Goal: Task Accomplishment & Management: Manage account settings

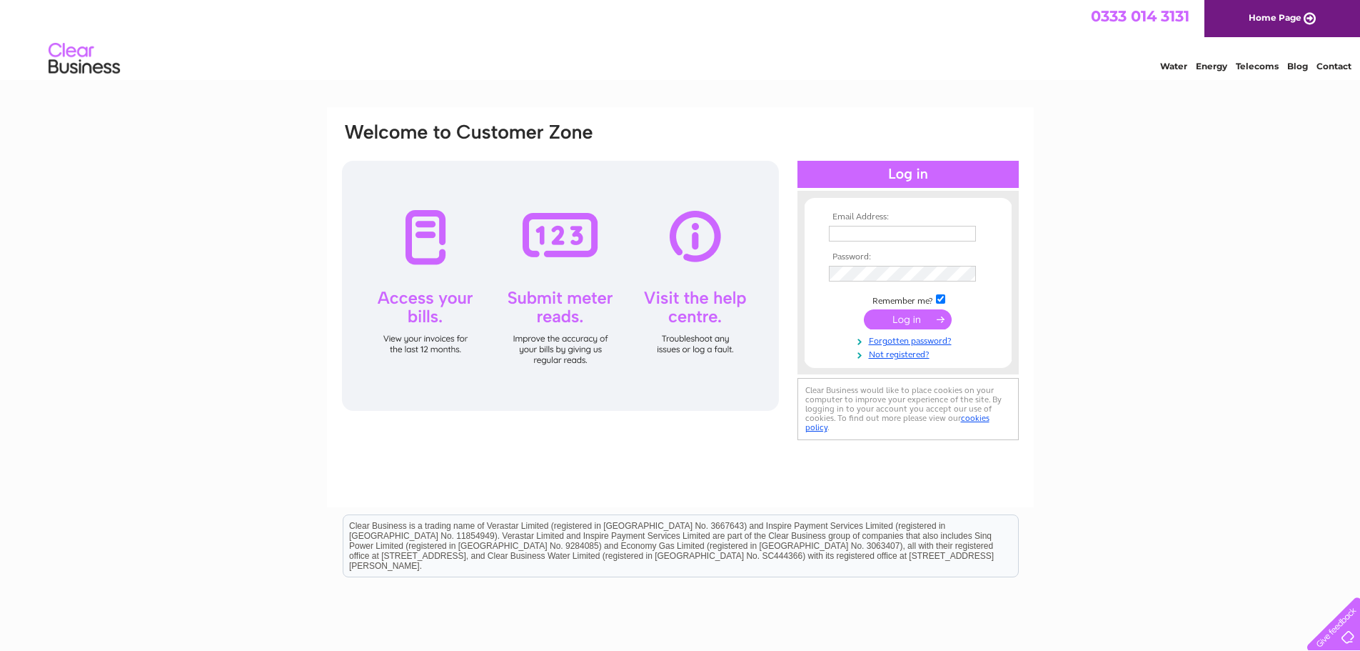
click at [917, 318] on input "submit" at bounding box center [908, 319] width 88 height 20
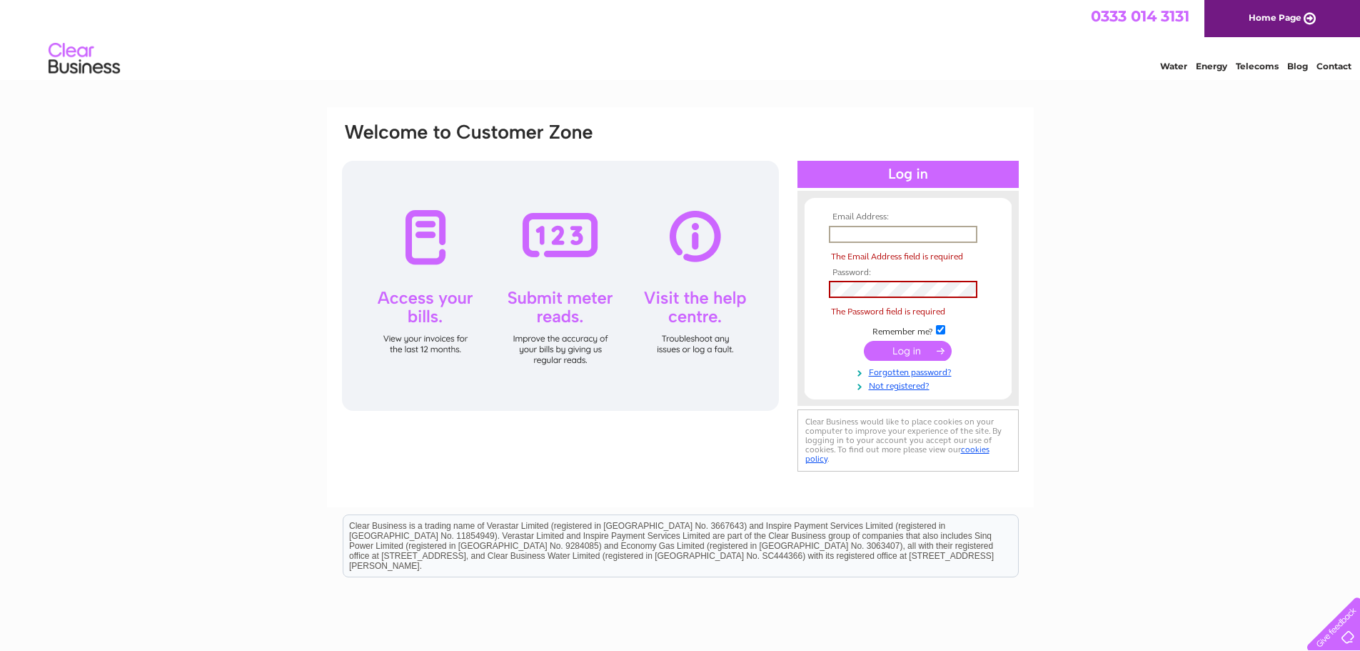
click at [884, 235] on input "text" at bounding box center [903, 234] width 149 height 17
type input "[EMAIL_ADDRESS][DOMAIN_NAME]"
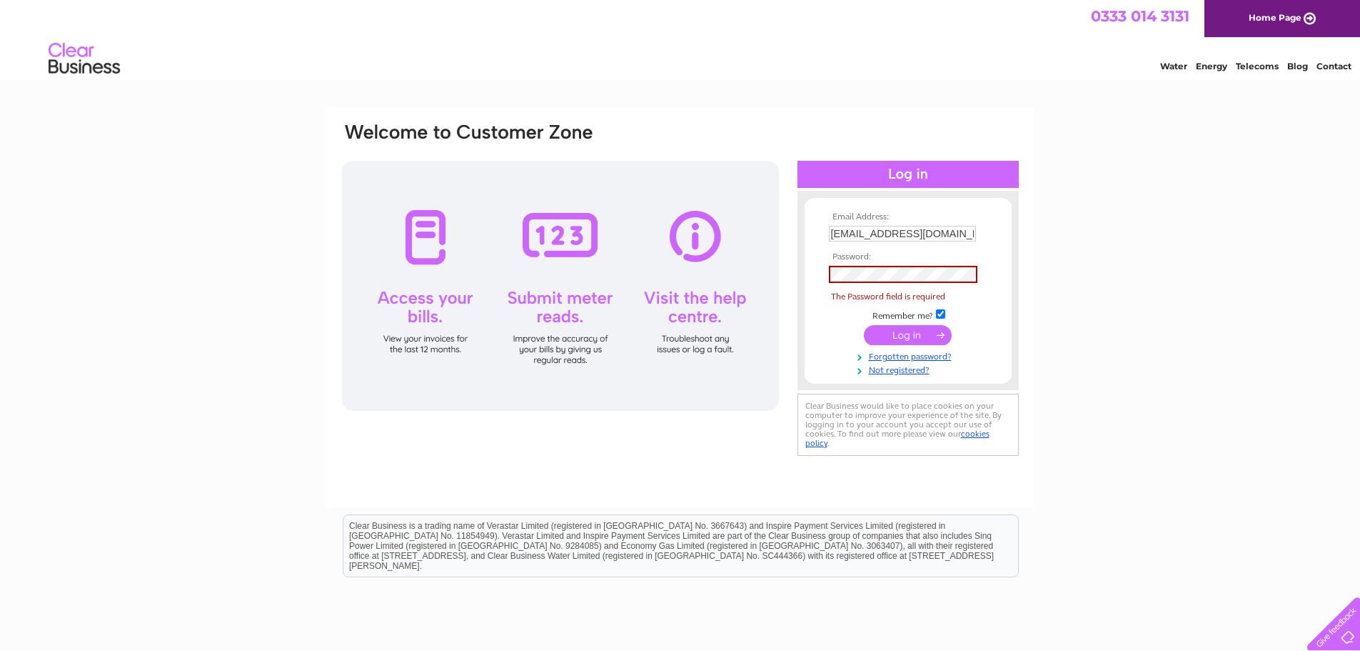
click at [906, 336] on input "submit" at bounding box center [908, 335] width 88 height 20
click at [936, 354] on link "Forgotten password?" at bounding box center [910, 356] width 162 height 14
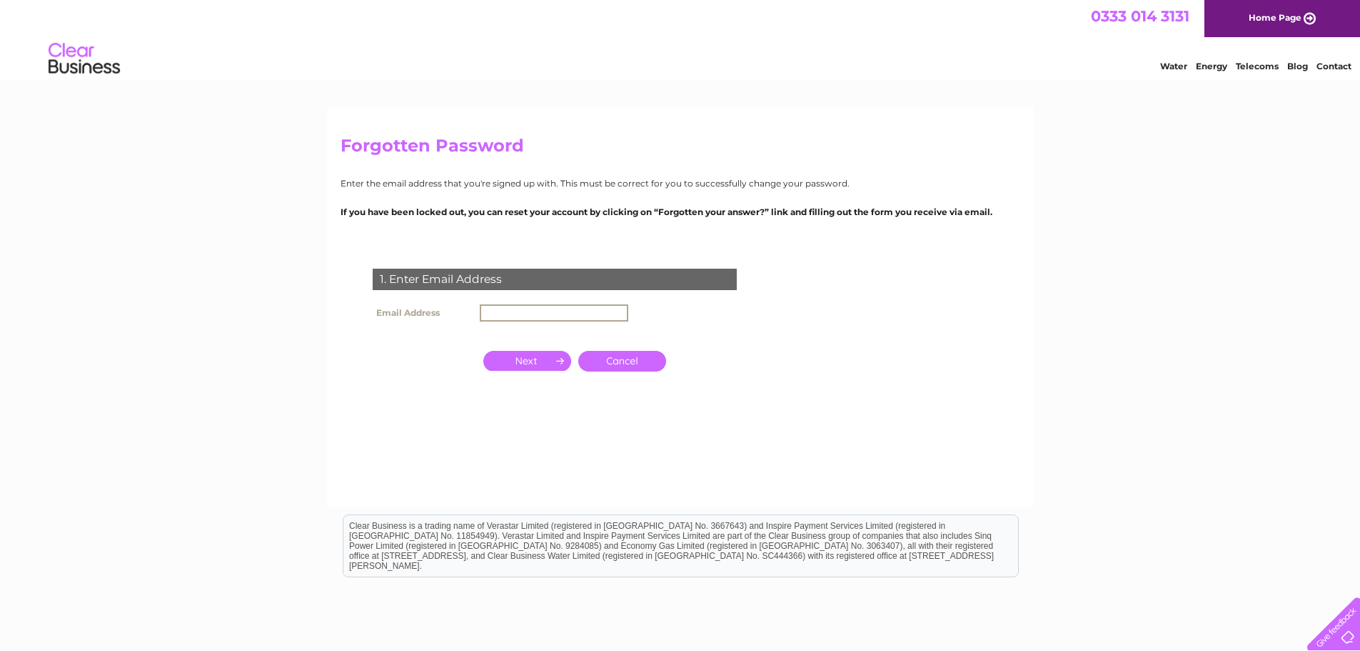
click at [509, 308] on input "text" at bounding box center [554, 312] width 149 height 17
type input "[EMAIL_ADDRESS][DOMAIN_NAME]"
click at [529, 356] on input "button" at bounding box center [527, 359] width 88 height 20
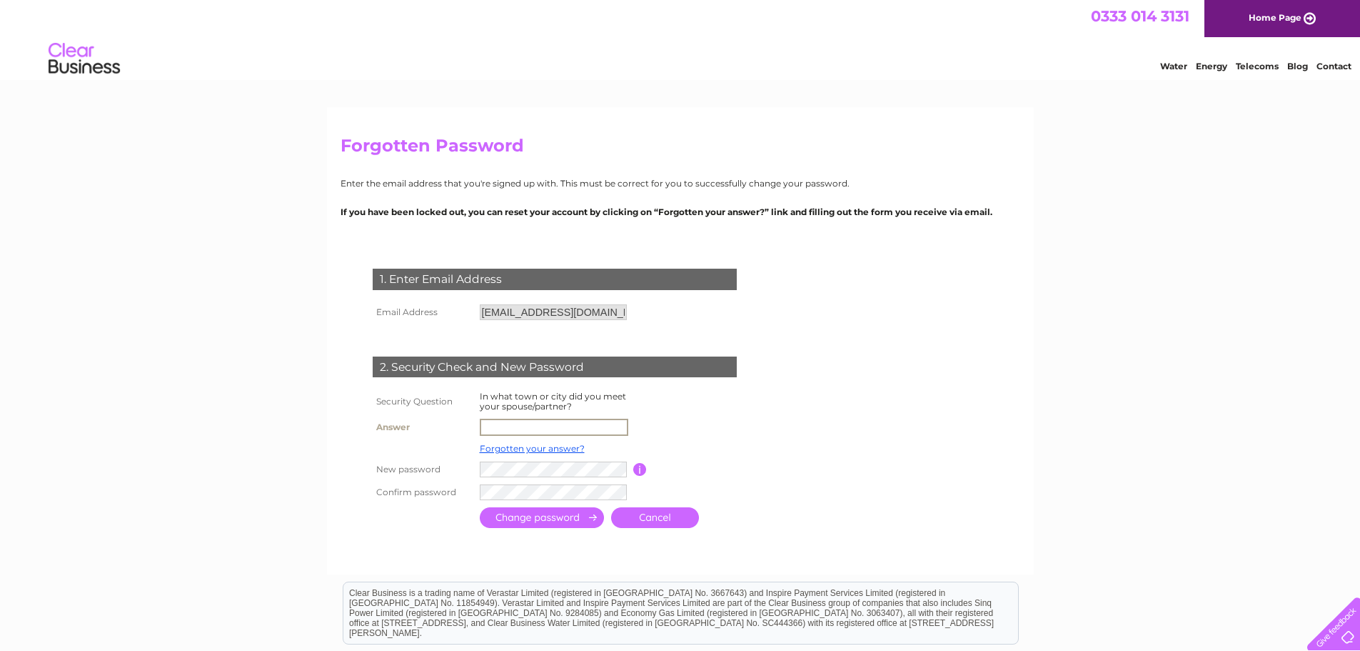
click at [513, 423] on input "text" at bounding box center [554, 427] width 149 height 17
type input "brighton"
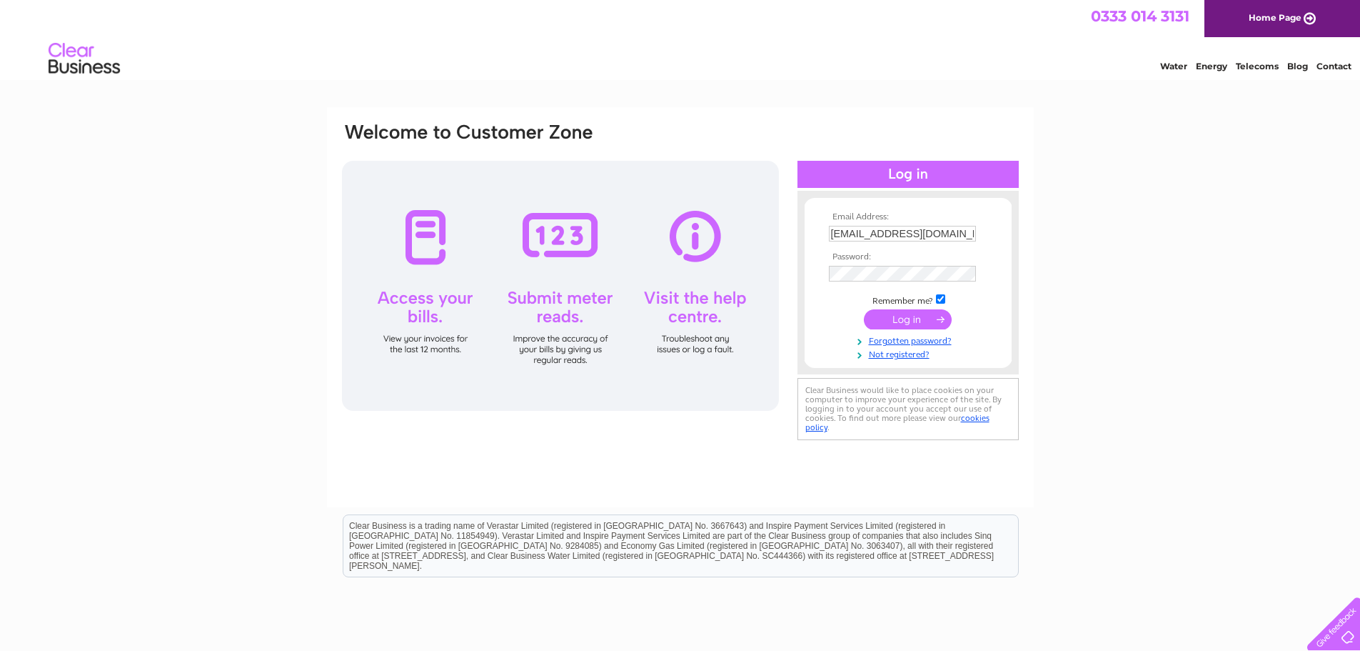
click at [918, 319] on input "submit" at bounding box center [908, 319] width 88 height 20
click at [926, 316] on input "submit" at bounding box center [908, 319] width 88 height 20
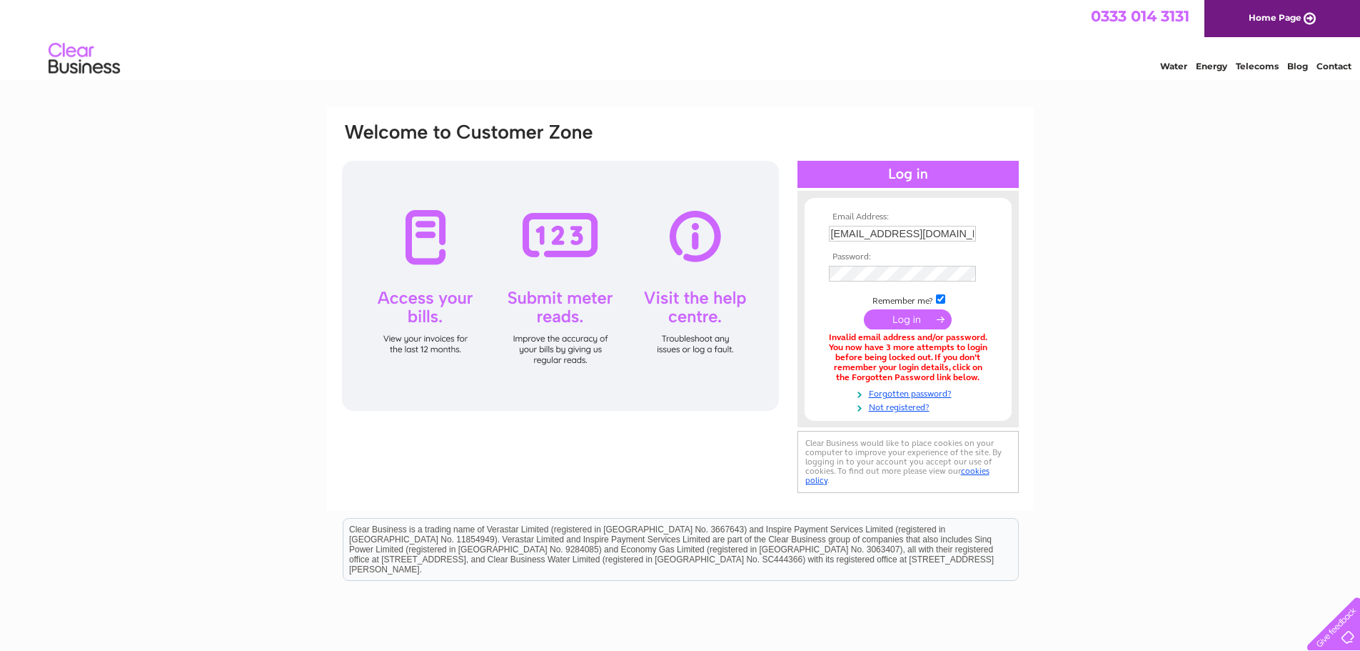
click at [424, 306] on div at bounding box center [560, 286] width 437 height 250
click at [414, 315] on div at bounding box center [560, 286] width 437 height 250
click at [419, 311] on div at bounding box center [560, 286] width 437 height 250
click at [943, 231] on input "[EMAIL_ADDRESS][DOMAIN_NAME]" at bounding box center [903, 234] width 149 height 17
click at [906, 318] on input "submit" at bounding box center [908, 319] width 88 height 20
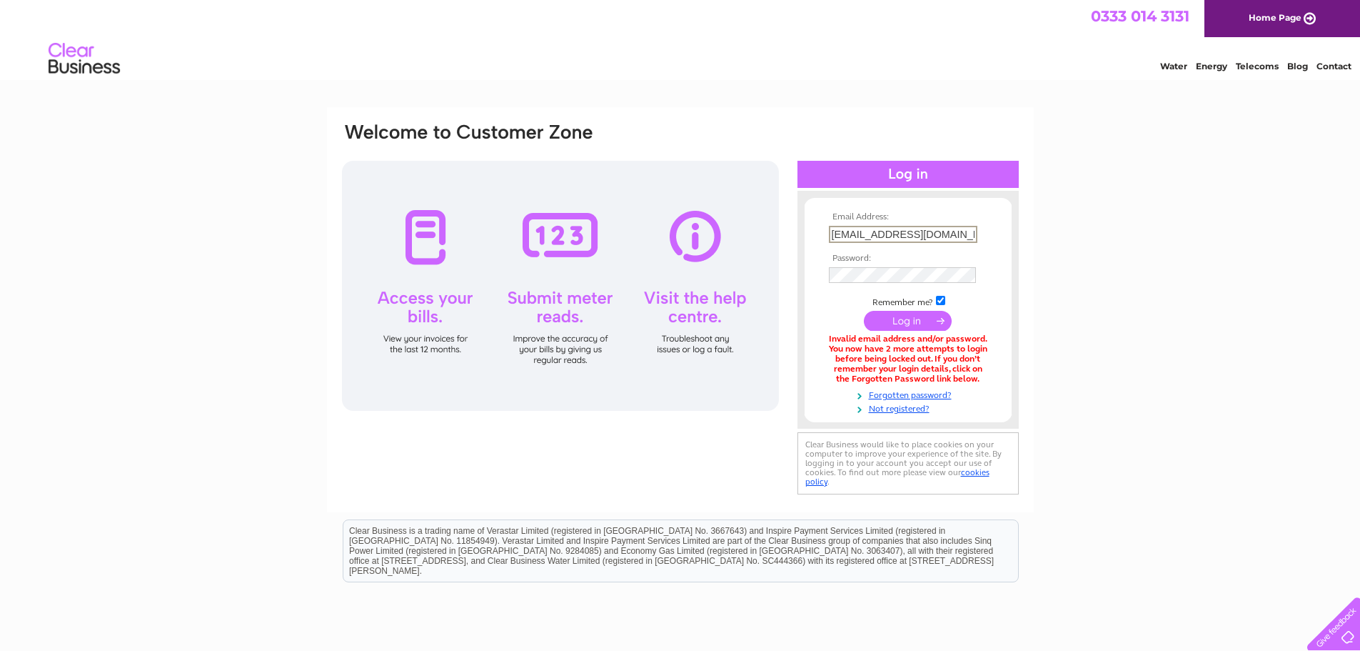
click at [948, 234] on input "[EMAIL_ADDRESS][DOMAIN_NAME]" at bounding box center [903, 234] width 149 height 17
type input "b"
type input "[EMAIL_ADDRESS][DOMAIN_NAME]"
click at [903, 322] on input "submit" at bounding box center [908, 319] width 88 height 20
click at [948, 234] on input "[EMAIL_ADDRESS][DOMAIN_NAME]" at bounding box center [903, 234] width 149 height 17
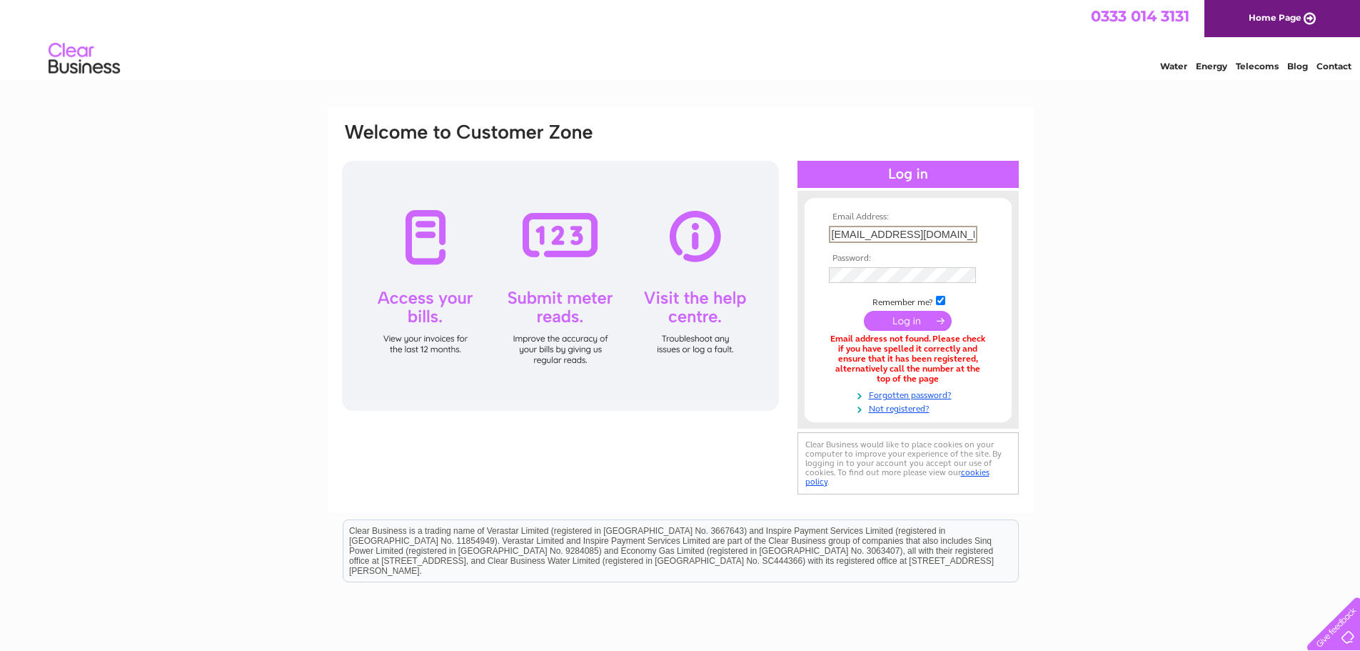
type input "[EMAIL_ADDRESS][DOMAIN_NAME]"
click at [904, 319] on input "submit" at bounding box center [908, 319] width 88 height 20
click at [1131, 11] on span "0333 014 3131" at bounding box center [1140, 16] width 99 height 18
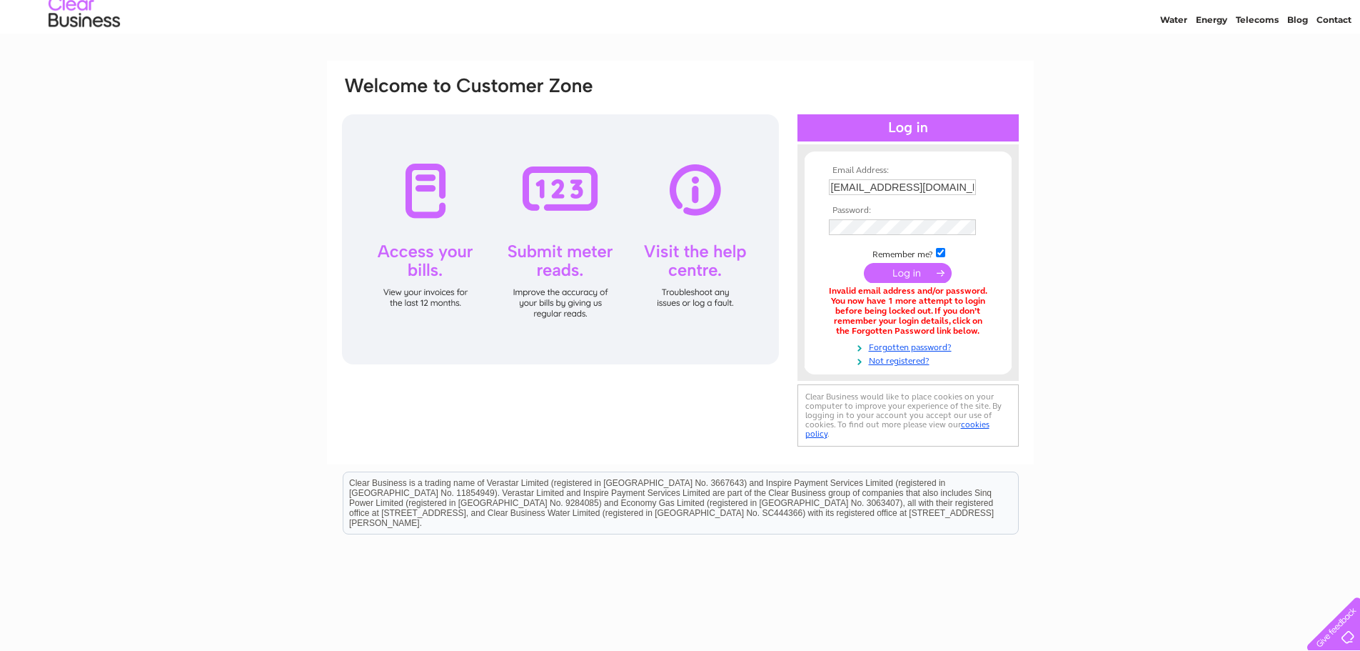
scroll to position [71, 0]
